Goal: Use online tool/utility

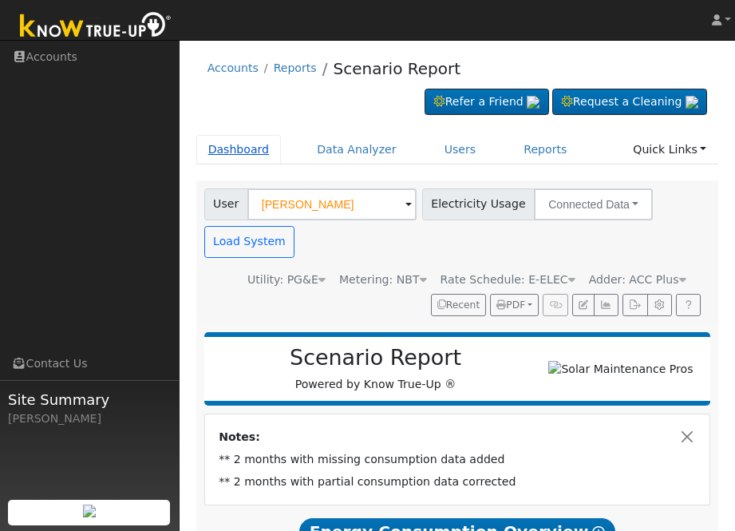
click at [234, 142] on link "Dashboard" at bounding box center [238, 150] width 85 height 30
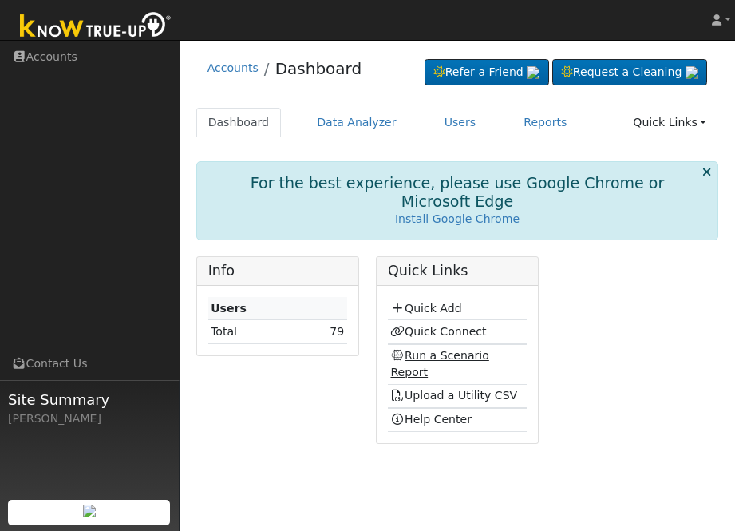
click at [434, 351] on link "Run a Scenario Report" at bounding box center [439, 364] width 98 height 30
click at [431, 354] on link "Run a Scenario Report" at bounding box center [439, 364] width 98 height 30
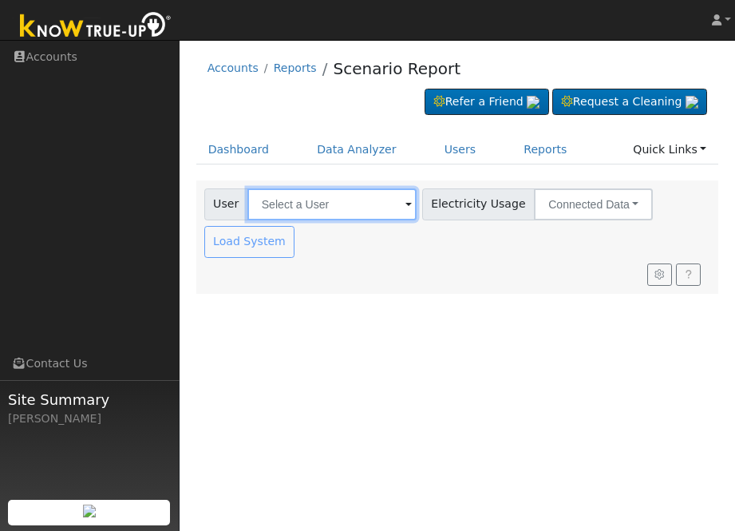
click at [321, 200] on input "text" at bounding box center [331, 204] width 169 height 32
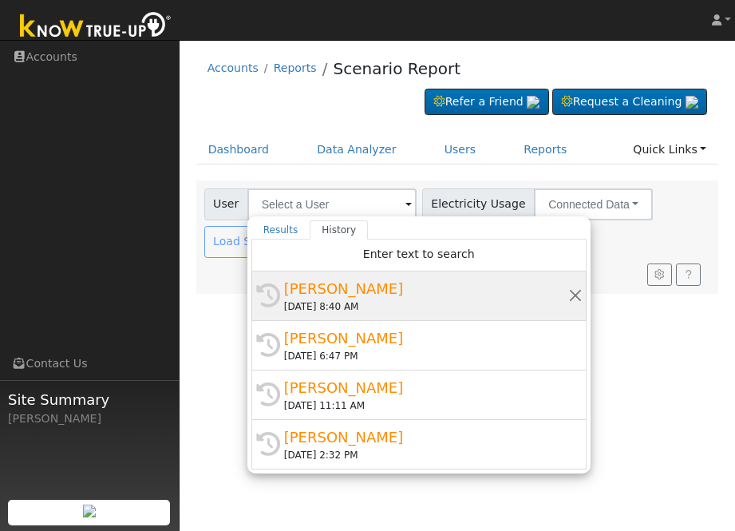
click at [340, 286] on div "[PERSON_NAME]" at bounding box center [426, 289] width 284 height 22
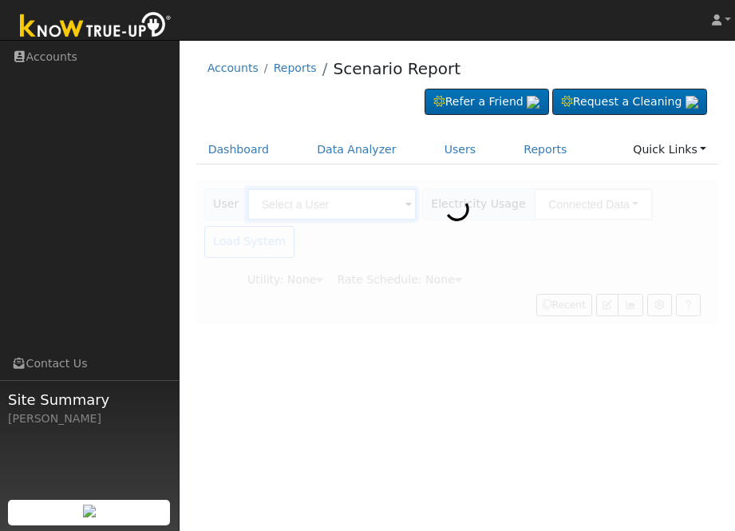
type input "[PERSON_NAME]"
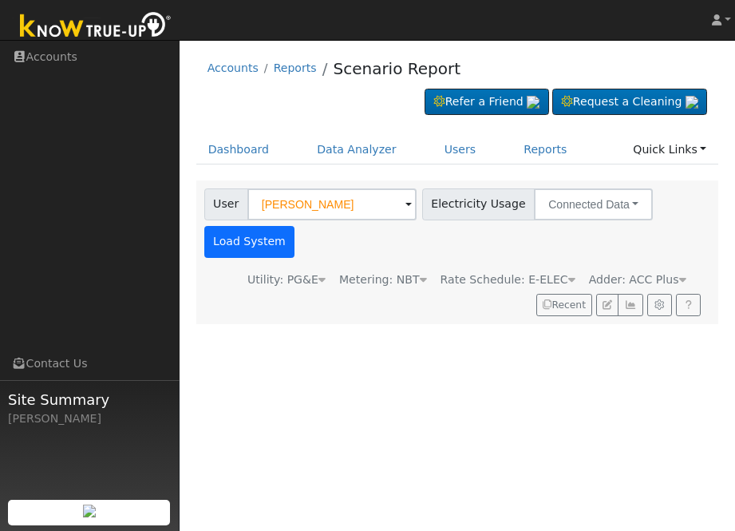
click at [255, 247] on button "Load System" at bounding box center [249, 242] width 91 height 32
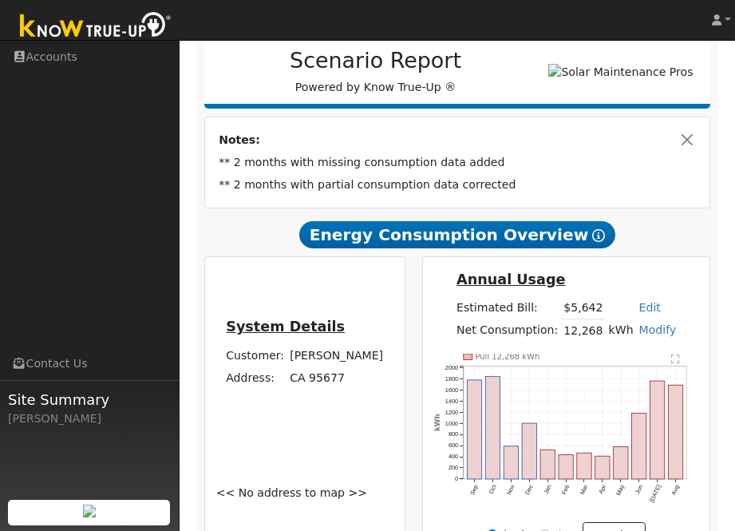
scroll to position [296, 0]
